Goal: Task Accomplishment & Management: Use online tool/utility

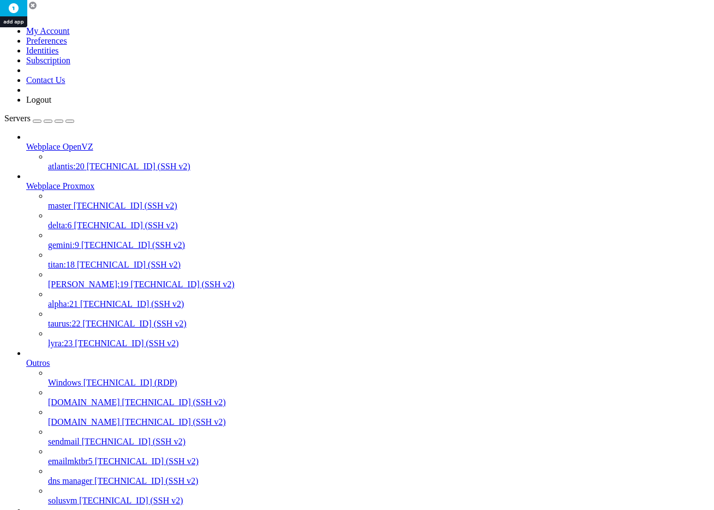
scroll to position [9, 0]
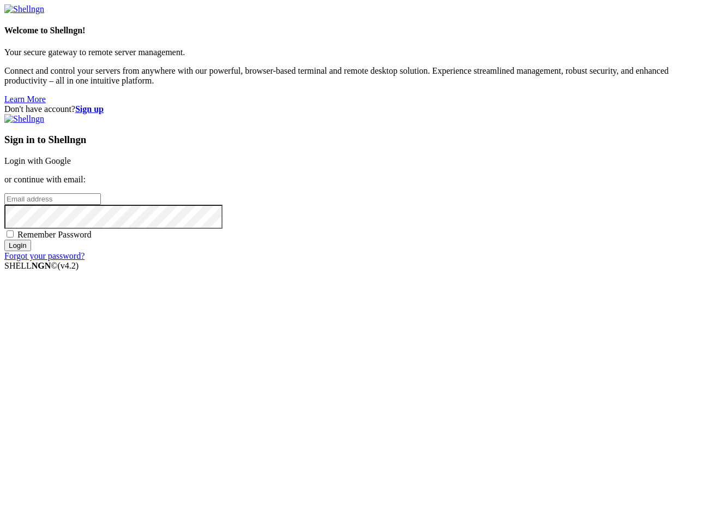
type input "[PERSON_NAME][EMAIL_ADDRESS][DOMAIN_NAME]"
click at [31, 251] on input "Login" at bounding box center [17, 244] width 27 height 11
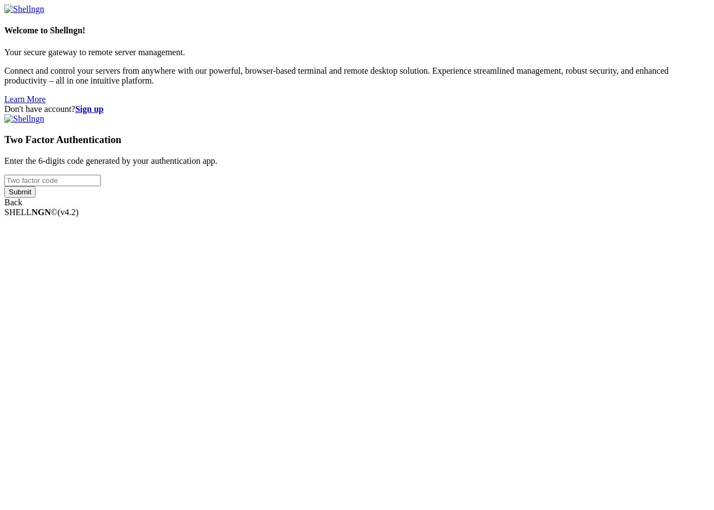
click at [101, 186] on input "number" at bounding box center [52, 180] width 97 height 11
type input "749455"
click at [4, 186] on input "Submit" at bounding box center [19, 191] width 31 height 11
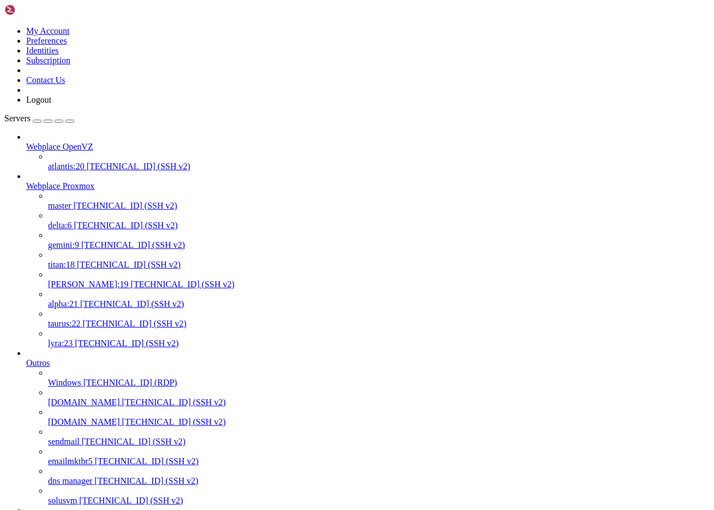
scroll to position [696, 0]
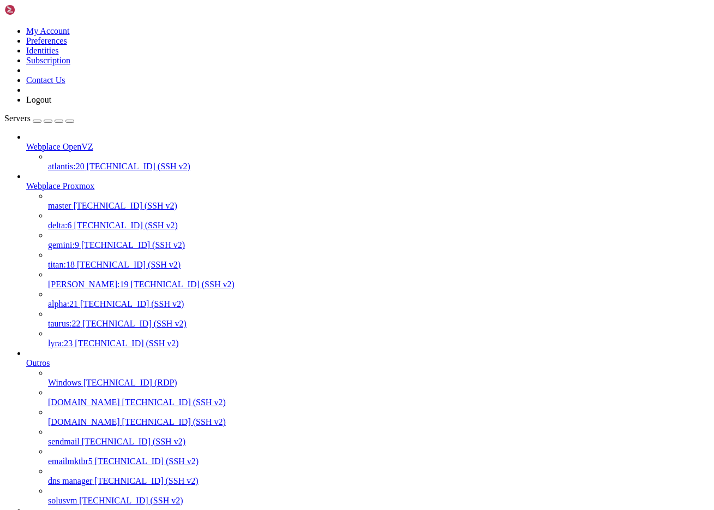
click at [85, 260] on span "[TECHNICAL_ID] (SSH v2)" at bounding box center [129, 264] width 104 height 9
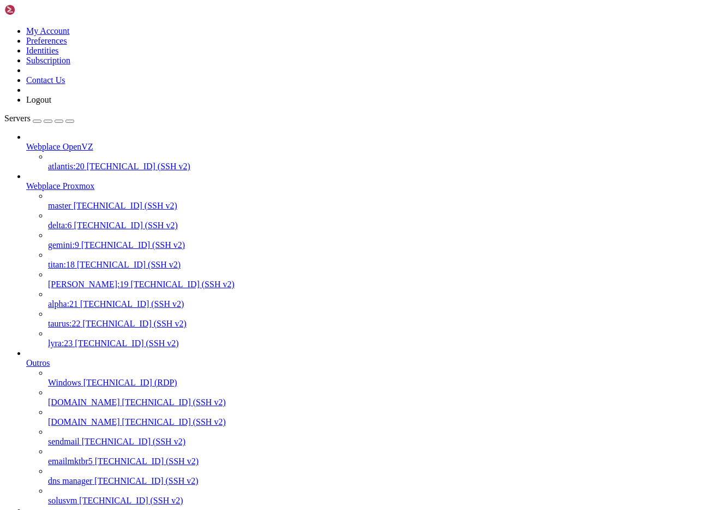
click at [131, 279] on span "[TECHNICAL_ID] (SSH v2)" at bounding box center [183, 283] width 104 height 9
click at [59, 201] on span "master" at bounding box center [59, 205] width 23 height 9
